Goal: Task Accomplishment & Management: Complete application form

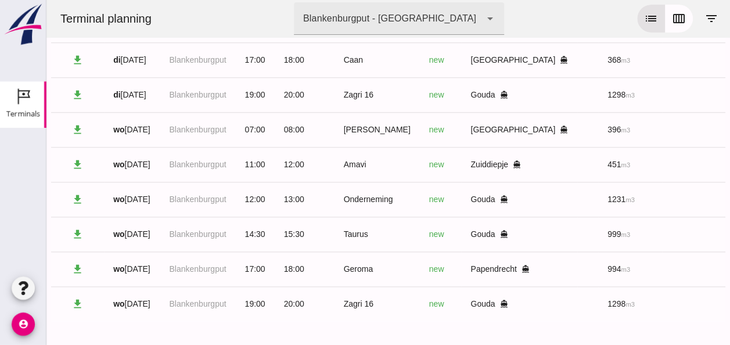
scroll to position [0, 307]
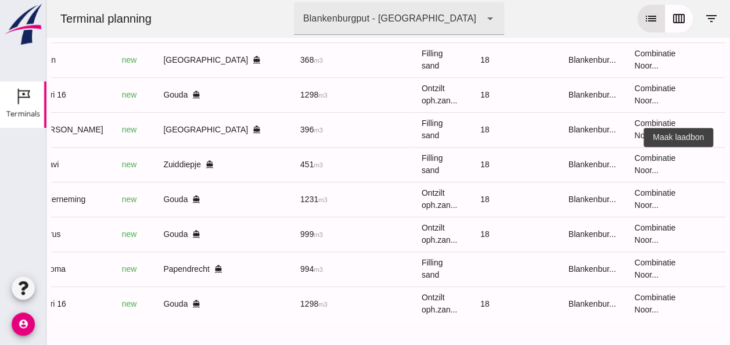
click at [729, 159] on icon "receipt_long" at bounding box center [738, 164] width 10 height 10
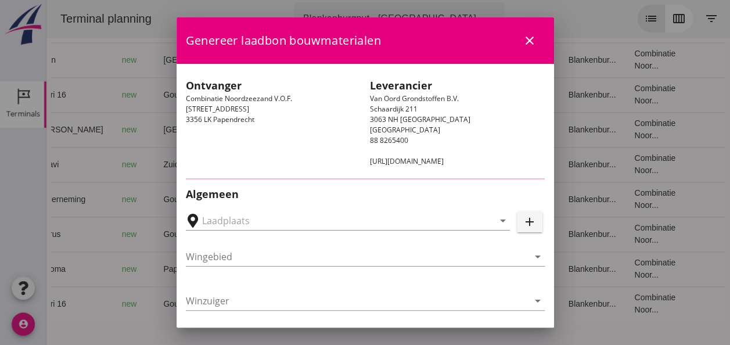
type input "[STREET_ADDRESS]"
type input "Amavi"
type input "[PERSON_NAME]"
type input "451"
type input "Ophoogzand (6120)"
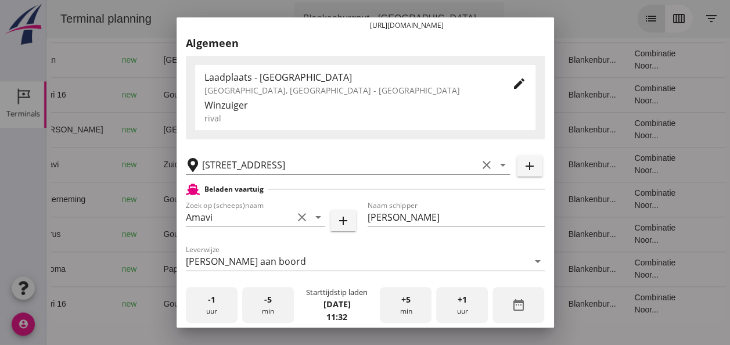
scroll to position [232, 0]
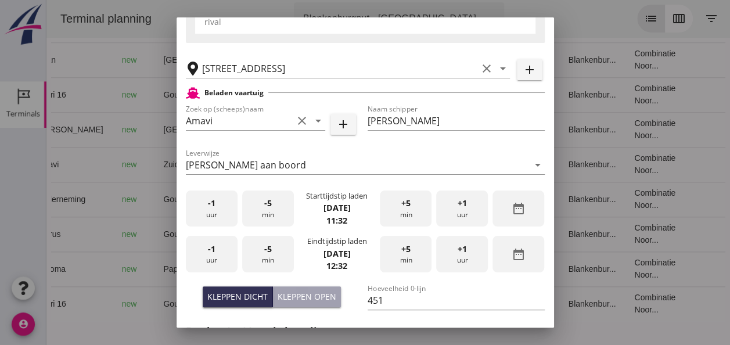
click at [226, 221] on div "-1 uur" at bounding box center [212, 208] width 52 height 37
click at [401, 208] on span "+5" at bounding box center [405, 203] width 9 height 13
click at [222, 260] on div "-1 uur" at bounding box center [212, 254] width 52 height 37
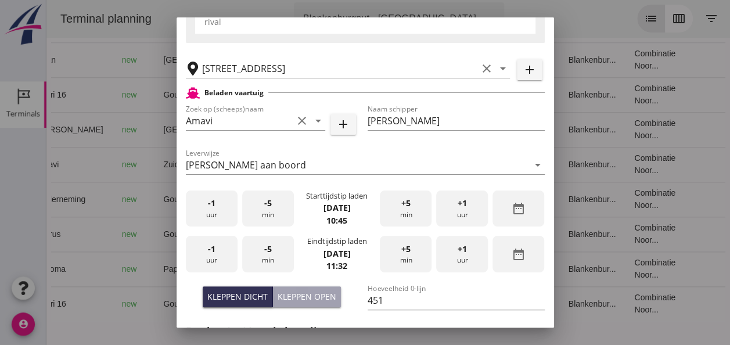
click at [274, 259] on div "-5 min" at bounding box center [268, 254] width 52 height 37
click at [274, 260] on div "-5 min" at bounding box center [268, 254] width 52 height 37
click at [277, 259] on div "-5 min" at bounding box center [268, 254] width 52 height 37
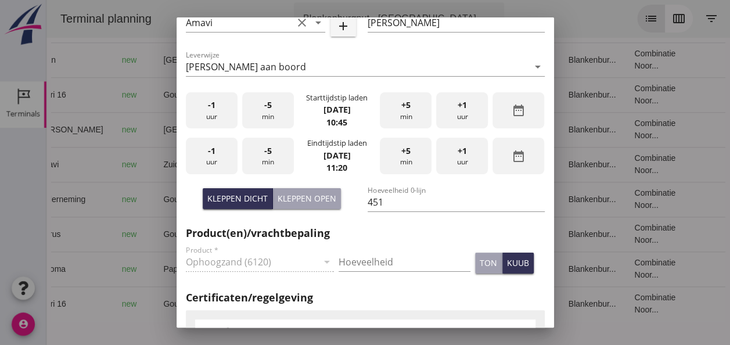
scroll to position [406, 0]
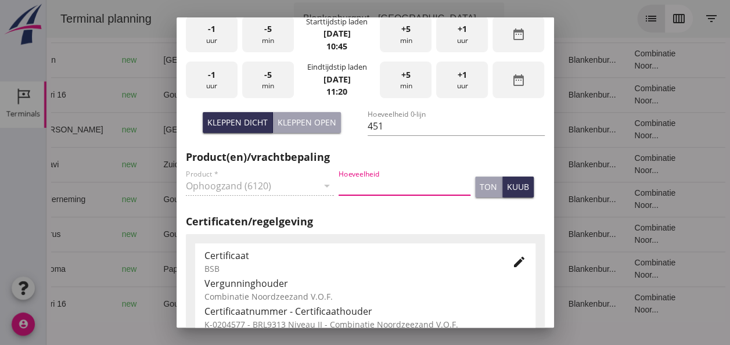
click at [377, 185] on input "Hoeveelheid" at bounding box center [405, 186] width 132 height 19
type input "451"
click at [507, 183] on div "kuub" at bounding box center [518, 187] width 22 height 12
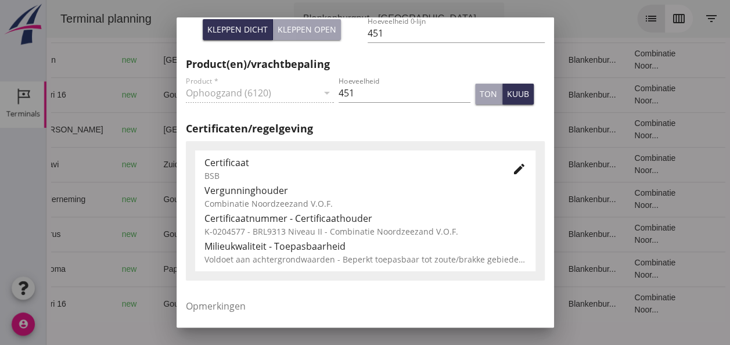
scroll to position [581, 0]
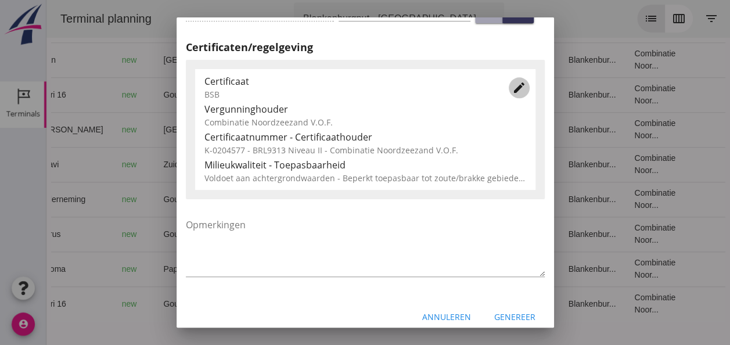
click at [512, 88] on icon "edit" at bounding box center [519, 88] width 14 height 14
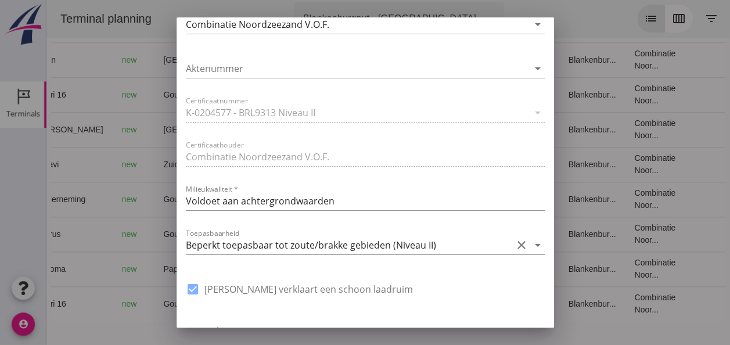
scroll to position [813, 0]
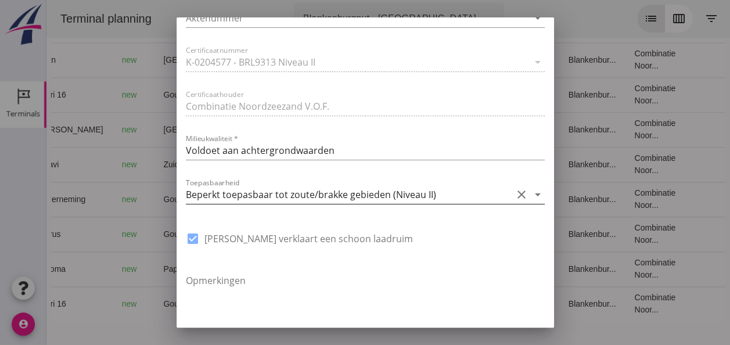
click at [531, 194] on icon "arrow_drop_down" at bounding box center [538, 195] width 14 height 14
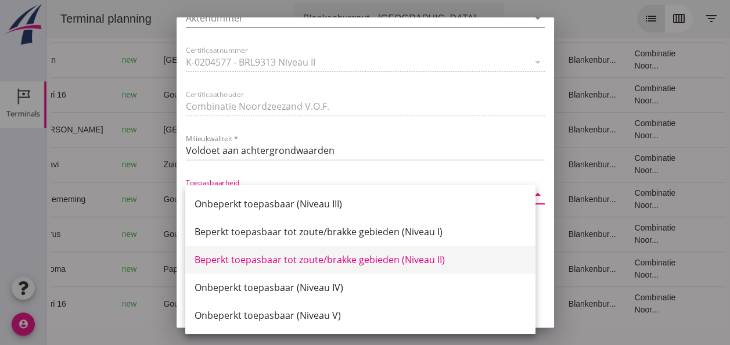
click at [437, 257] on div "Beperkt toepasbaar tot zoute/brakke gebieden (Niveau II)" at bounding box center [361, 260] width 332 height 14
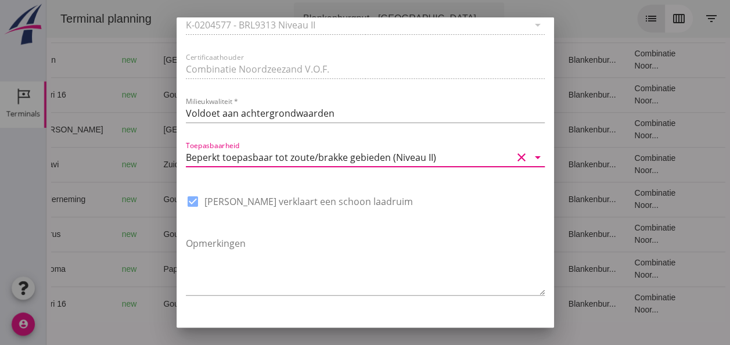
scroll to position [880, 0]
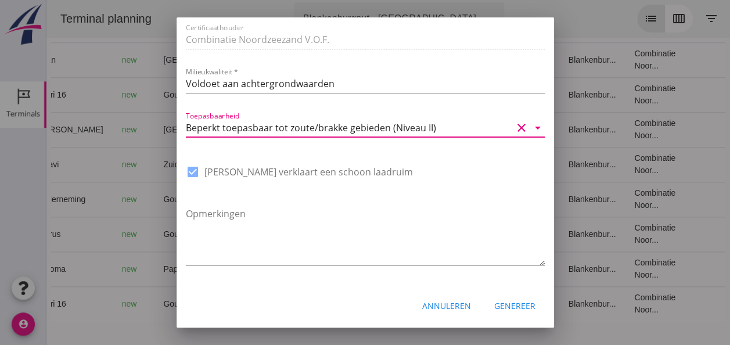
click at [518, 308] on div "Genereer" at bounding box center [514, 306] width 41 height 12
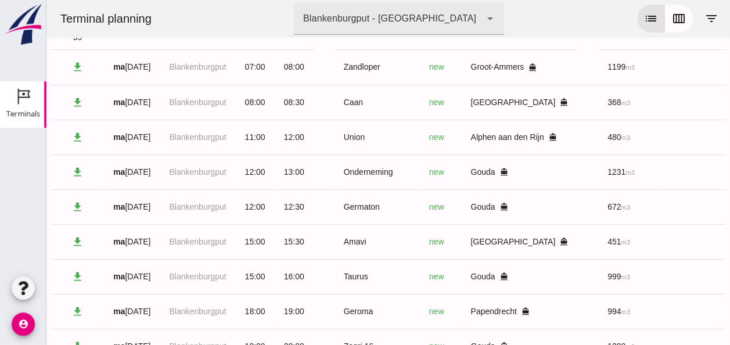
scroll to position [0, 0]
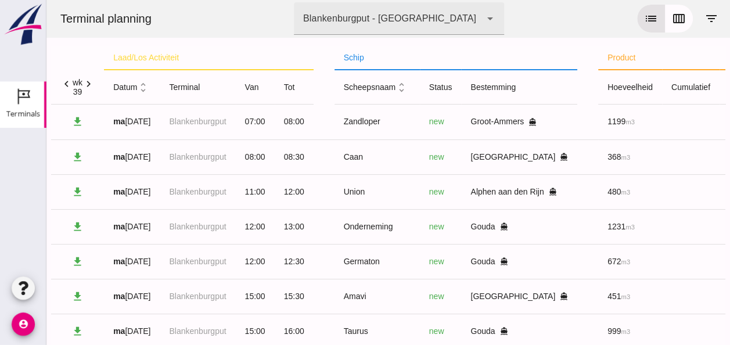
click at [145, 94] on th "datum unfold_more" at bounding box center [132, 87] width 56 height 35
click at [145, 91] on icon "unfold_more" at bounding box center [143, 87] width 12 height 12
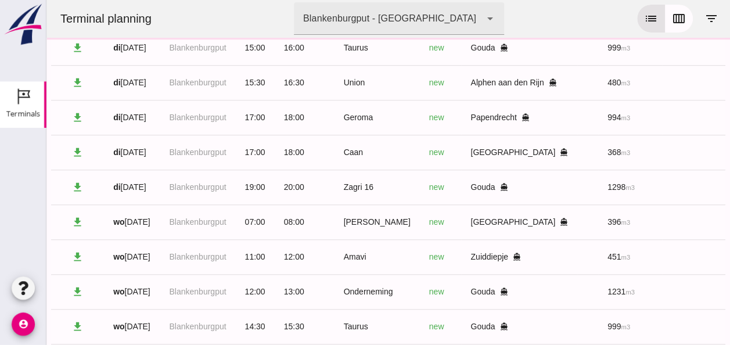
scroll to position [523, 0]
